Goal: Information Seeking & Learning: Learn about a topic

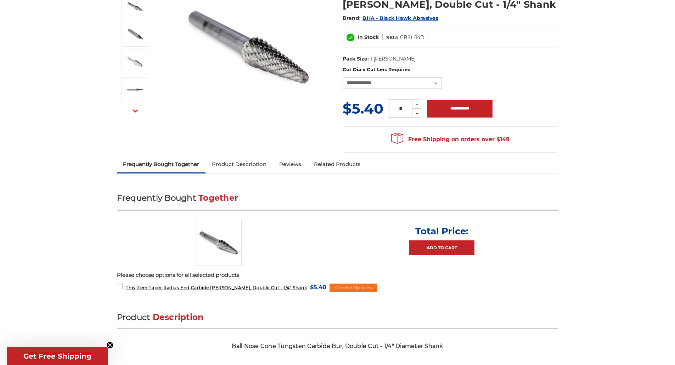
scroll to position [118, 0]
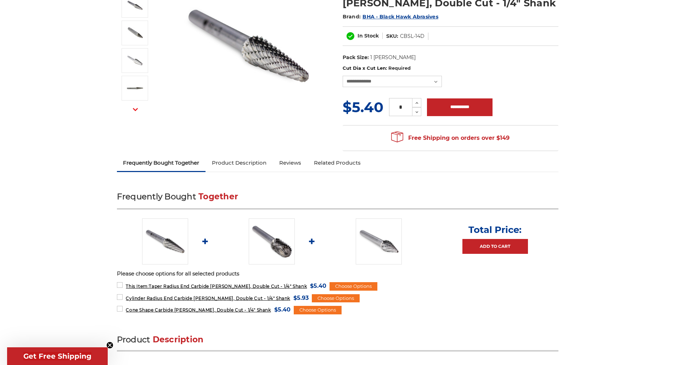
click at [243, 167] on link "Product Description" at bounding box center [238, 163] width 67 height 16
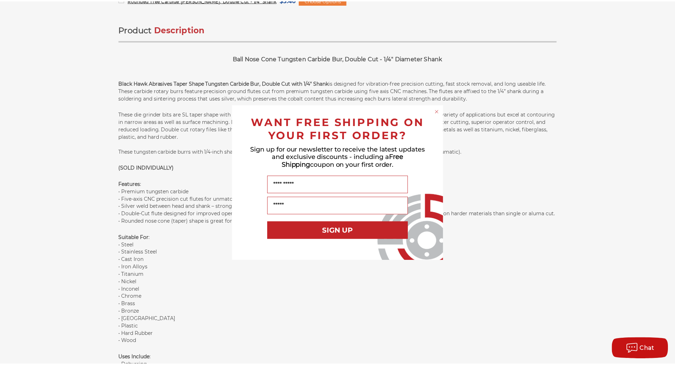
scroll to position [450, 0]
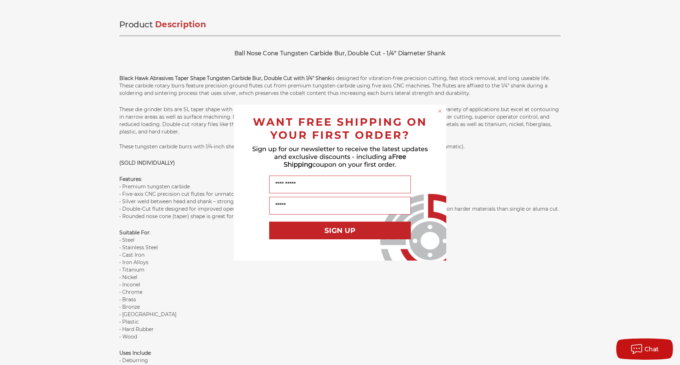
click at [191, 274] on div "Close dialog WANT FREE SHIPPING ON YOUR FIRST ORDER? Sign up for our newsletter…" at bounding box center [340, 182] width 680 height 365
click at [438, 108] on circle "Close dialog" at bounding box center [440, 111] width 7 height 7
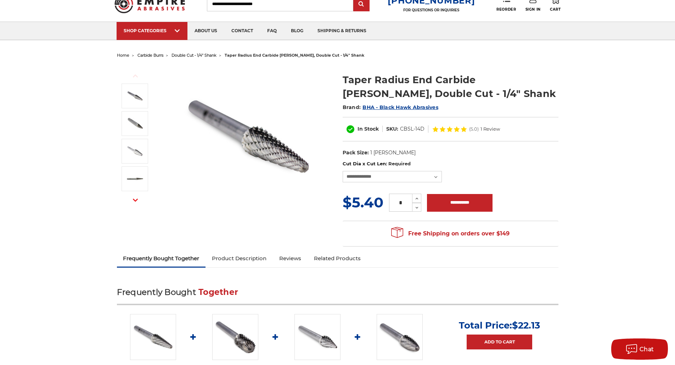
scroll to position [0, 0]
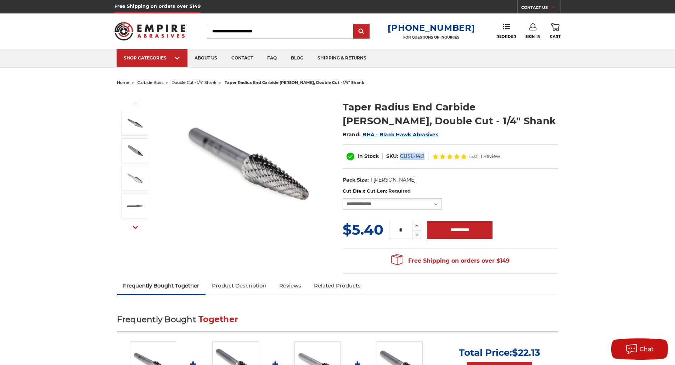
drag, startPoint x: 423, startPoint y: 157, endPoint x: 400, endPoint y: 158, distance: 23.4
click at [400, 158] on dd "CBSL-14D" at bounding box center [412, 156] width 24 height 7
copy dd "CBSL-14D"
click at [422, 103] on h1 "Taper Radius End Carbide [PERSON_NAME], Double Cut - 1/4" Shank" at bounding box center [451, 114] width 216 height 28
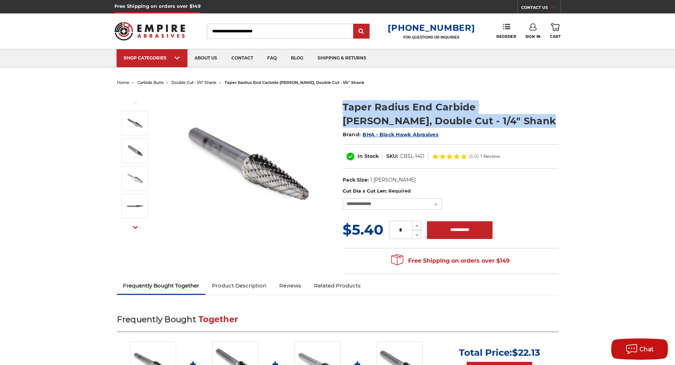
click at [422, 103] on h1 "Taper Radius End Carbide [PERSON_NAME], Double Cut - 1/4" Shank" at bounding box center [451, 114] width 216 height 28
copy div "Taper Radius End Carbide [PERSON_NAME], Double Cut - 1/4" Shank"
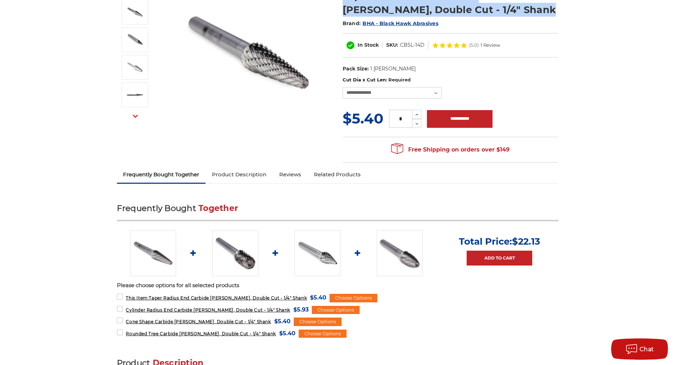
scroll to position [112, 0]
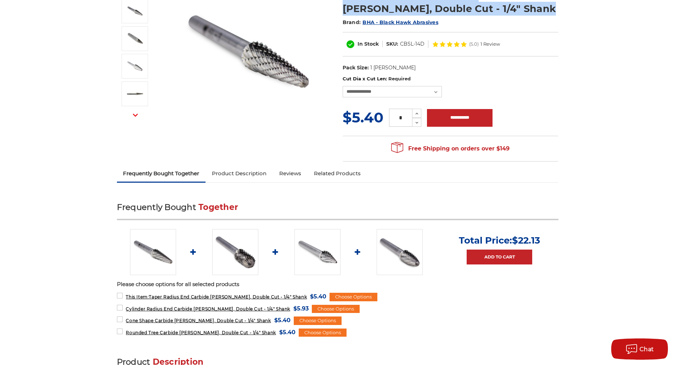
click at [242, 175] on link "Product Description" at bounding box center [238, 174] width 67 height 16
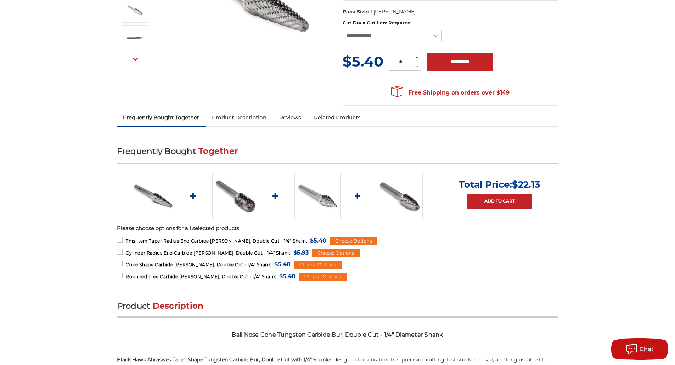
scroll to position [0, 0]
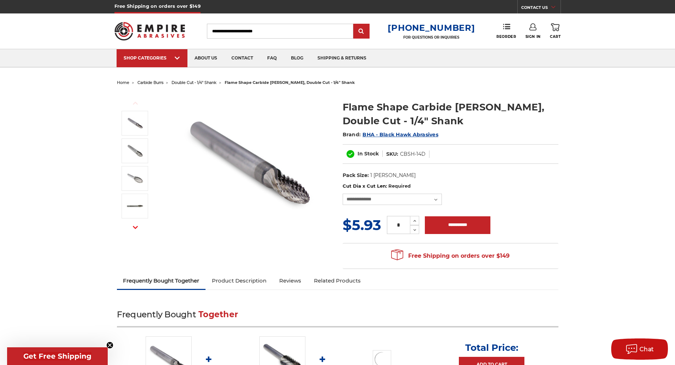
click at [421, 154] on dd "CBSH-14D" at bounding box center [413, 154] width 26 height 7
copy div "CBSH-14D UPC:"
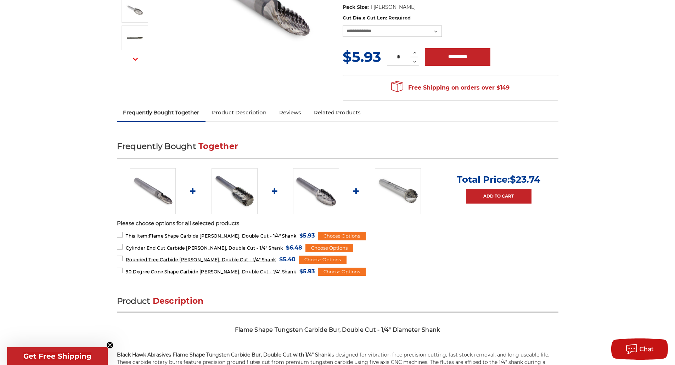
scroll to position [170, 0]
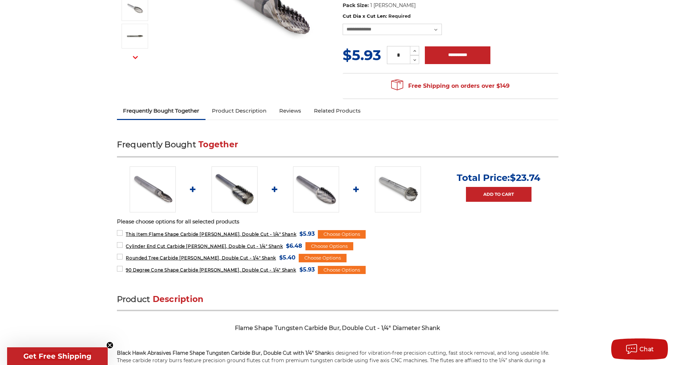
click at [240, 110] on link "Product Description" at bounding box center [238, 111] width 67 height 16
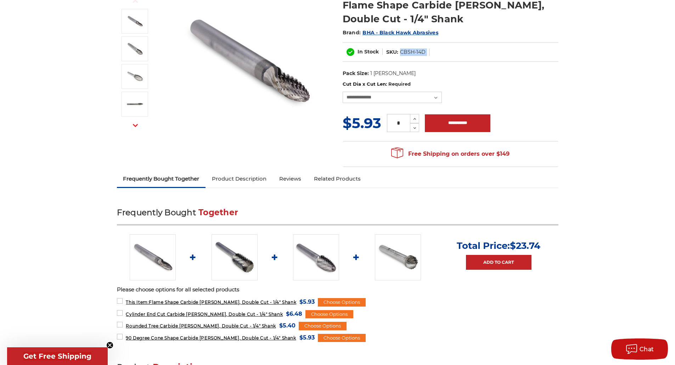
scroll to position [0, 0]
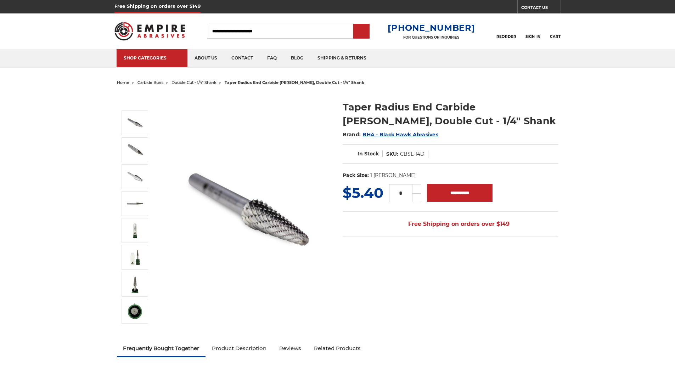
click at [186, 165] on img at bounding box center [248, 209] width 142 height 142
